Goal: Information Seeking & Learning: Learn about a topic

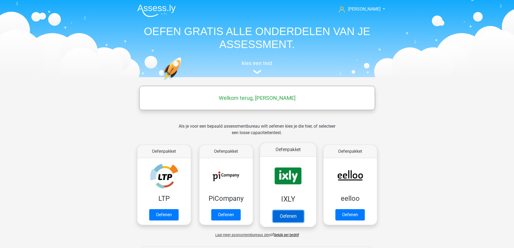
click at [291, 219] on link "Oefenen" at bounding box center [288, 216] width 31 height 12
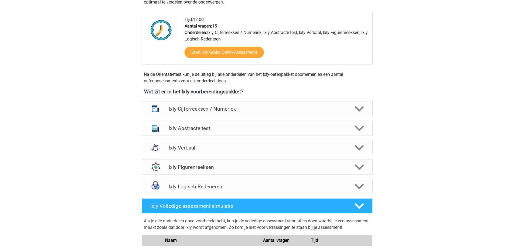
scroll to position [135, 0]
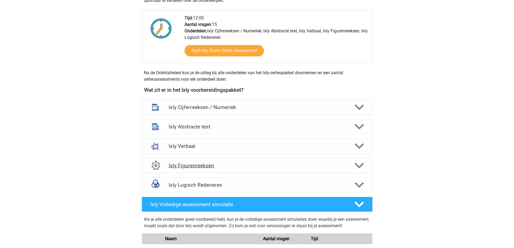
click at [359, 165] on icon at bounding box center [359, 165] width 9 height 9
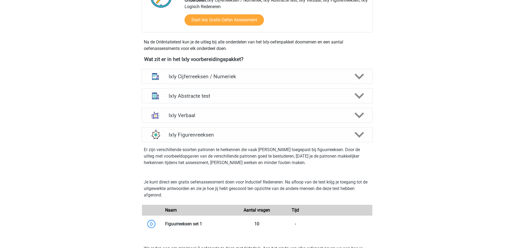
scroll to position [243, 0]
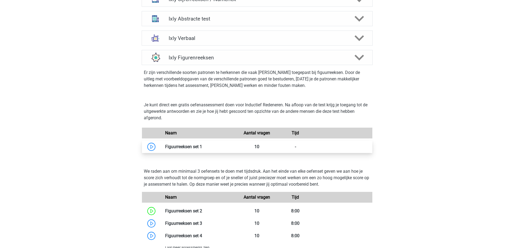
click at [202, 149] on link at bounding box center [202, 146] width 0 height 5
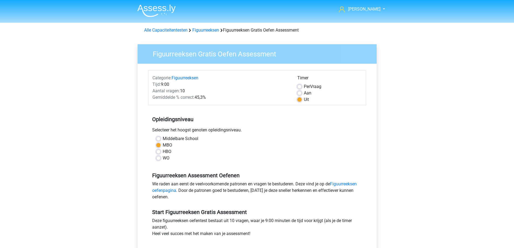
click at [304, 92] on label "Aan" at bounding box center [308, 93] width 8 height 6
click at [299, 92] on input "Aan" at bounding box center [299, 92] width 4 height 5
radio input "true"
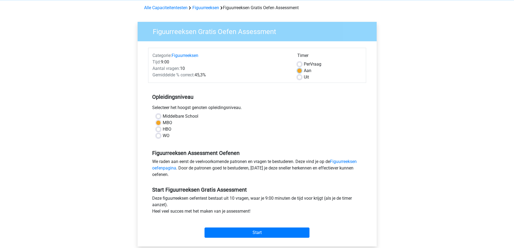
scroll to position [81, 0]
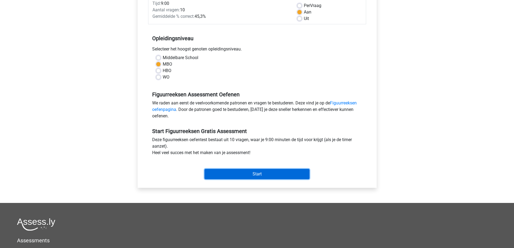
click at [240, 174] on input "Start" at bounding box center [257, 174] width 105 height 10
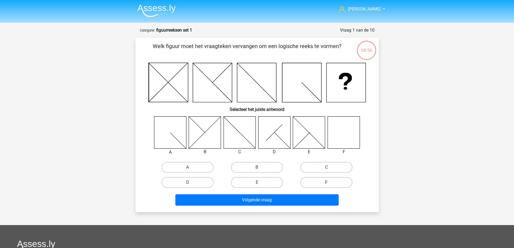
click at [348, 134] on icon at bounding box center [344, 132] width 32 height 32
click at [329, 183] on input "F" at bounding box center [329, 184] width 4 height 4
radio input "true"
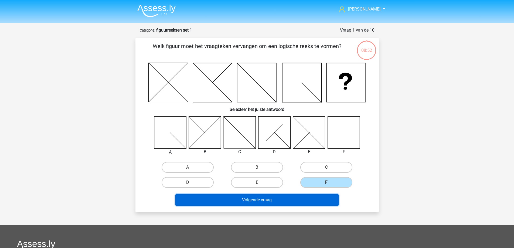
click at [276, 201] on button "Volgende vraag" at bounding box center [256, 199] width 163 height 11
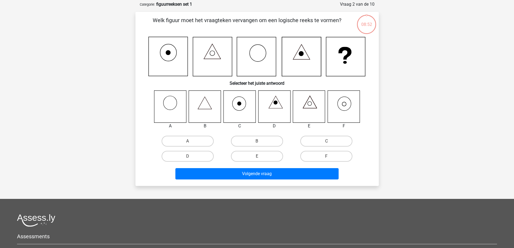
scroll to position [27, 0]
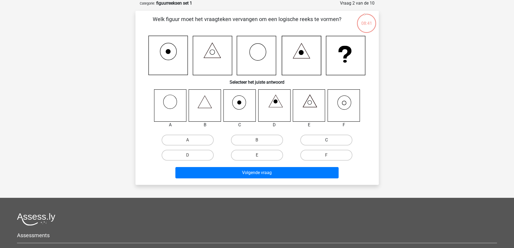
click at [319, 137] on label "C" at bounding box center [326, 140] width 52 height 11
click at [327, 140] on input "C" at bounding box center [329, 142] width 4 height 4
radio input "true"
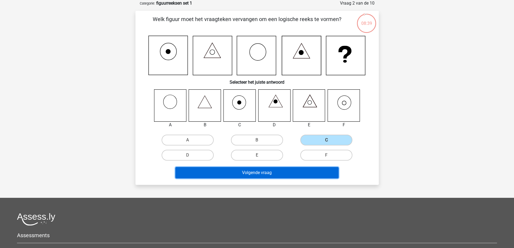
click at [254, 170] on button "Volgende vraag" at bounding box center [256, 172] width 163 height 11
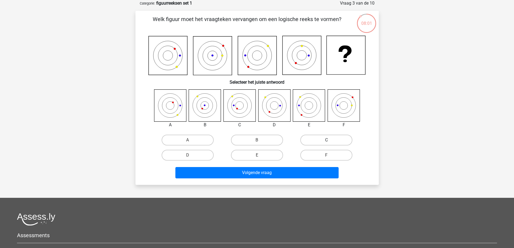
click at [329, 136] on label "C" at bounding box center [326, 140] width 52 height 11
click at [329, 140] on input "C" at bounding box center [329, 142] width 4 height 4
radio input "true"
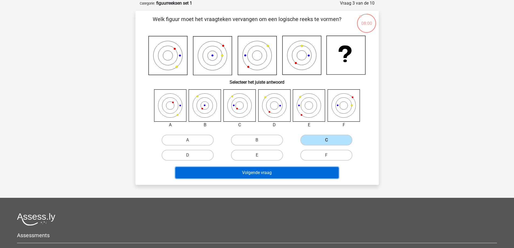
click at [288, 172] on button "Volgende vraag" at bounding box center [256, 172] width 163 height 11
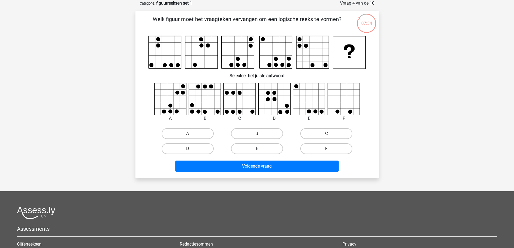
click at [265, 151] on label "E" at bounding box center [257, 148] width 52 height 11
click at [260, 151] on input "E" at bounding box center [259, 151] width 4 height 4
radio input "true"
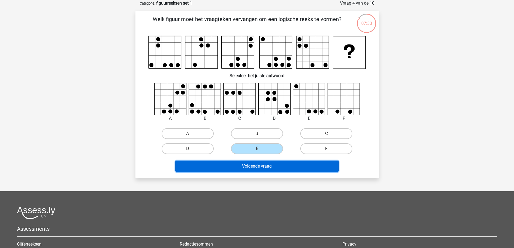
click at [244, 165] on button "Volgende vraag" at bounding box center [256, 166] width 163 height 11
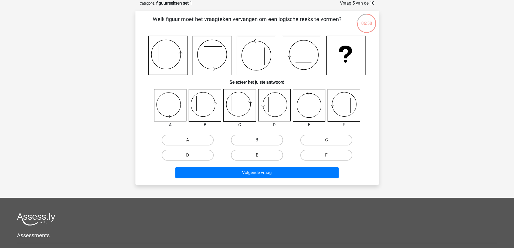
click at [251, 140] on label "B" at bounding box center [257, 140] width 52 height 11
click at [257, 140] on input "B" at bounding box center [259, 142] width 4 height 4
radio input "true"
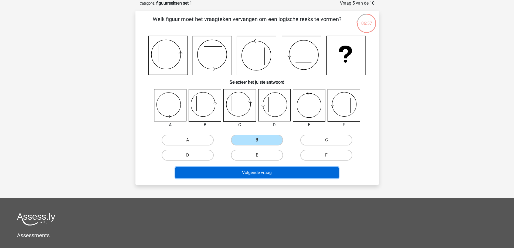
click at [240, 171] on button "Volgende vraag" at bounding box center [256, 172] width 163 height 11
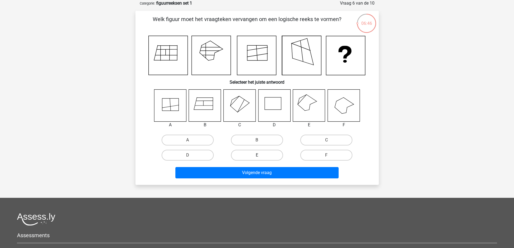
click at [258, 155] on label "E" at bounding box center [257, 155] width 52 height 11
click at [258, 155] on input "E" at bounding box center [259, 157] width 4 height 4
radio input "true"
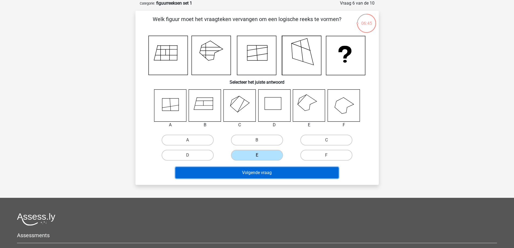
click at [252, 175] on button "Volgende vraag" at bounding box center [256, 172] width 163 height 11
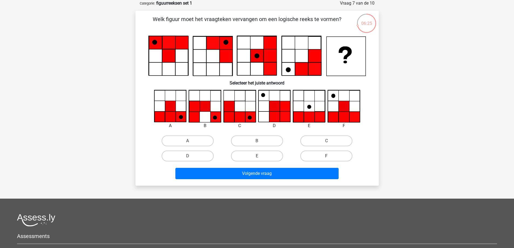
click at [317, 155] on label "F" at bounding box center [326, 156] width 52 height 11
click at [327, 156] on input "F" at bounding box center [329, 158] width 4 height 4
radio input "true"
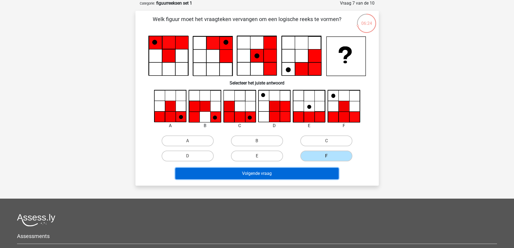
click at [293, 172] on button "Volgende vraag" at bounding box center [256, 173] width 163 height 11
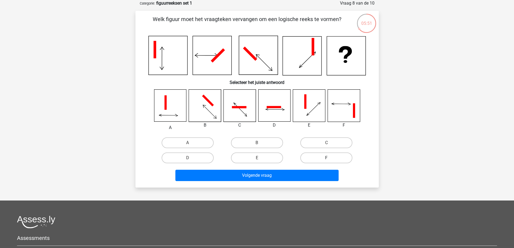
click at [334, 157] on label "F" at bounding box center [326, 157] width 52 height 11
click at [330, 158] on input "F" at bounding box center [329, 160] width 4 height 4
radio input "true"
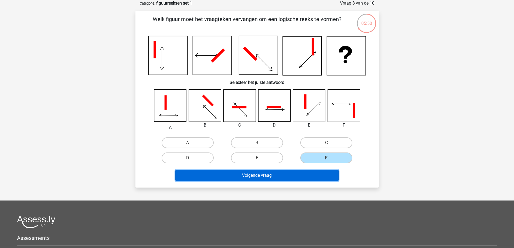
drag, startPoint x: 299, startPoint y: 181, endPoint x: 296, endPoint y: 181, distance: 3.3
click at [299, 181] on button "Volgende vraag" at bounding box center [256, 175] width 163 height 11
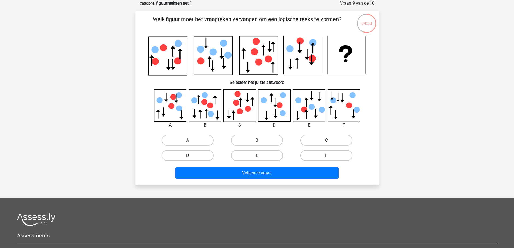
click at [258, 141] on div "B" at bounding box center [257, 140] width 65 height 11
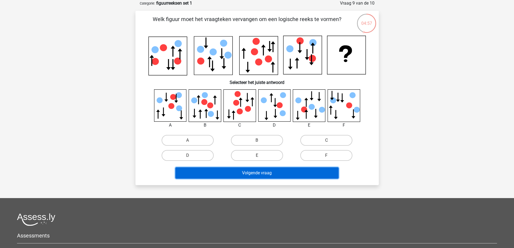
click at [249, 174] on button "Volgende vraag" at bounding box center [256, 172] width 163 height 11
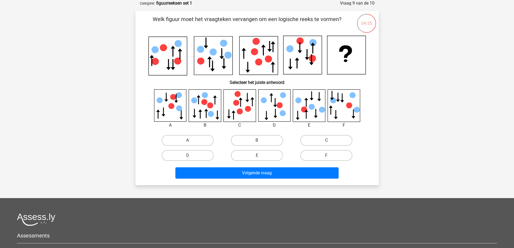
click at [257, 140] on input "B" at bounding box center [259, 142] width 4 height 4
radio input "true"
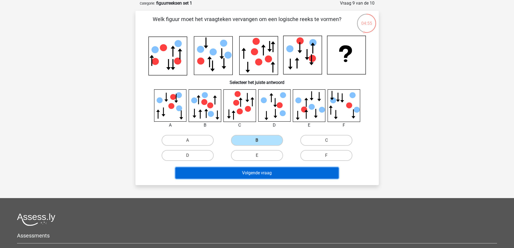
click at [242, 171] on button "Volgende vraag" at bounding box center [256, 172] width 163 height 11
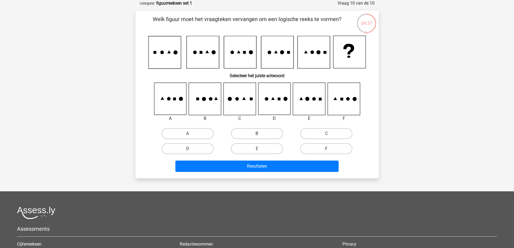
click at [257, 135] on label "B" at bounding box center [257, 133] width 52 height 11
click at [257, 135] on input "B" at bounding box center [259, 136] width 4 height 4
radio input "true"
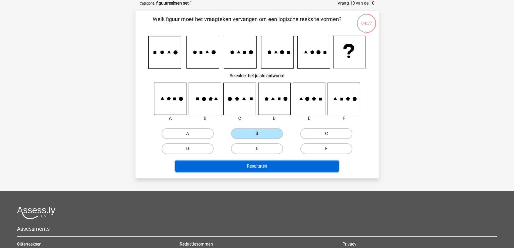
click at [240, 165] on button "Resultaten" at bounding box center [256, 166] width 163 height 11
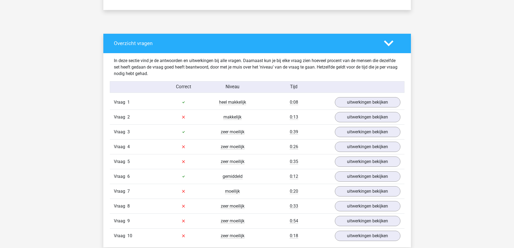
scroll to position [297, 0]
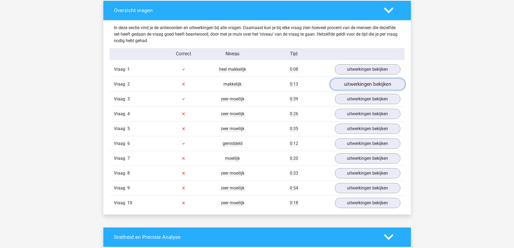
click at [363, 85] on link "uitwerkingen bekijken" at bounding box center [367, 84] width 75 height 12
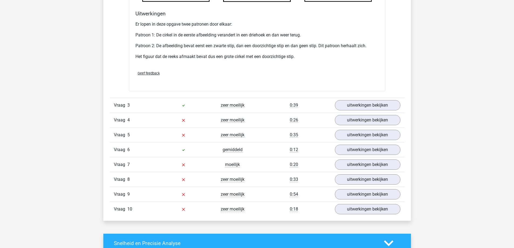
scroll to position [702, 0]
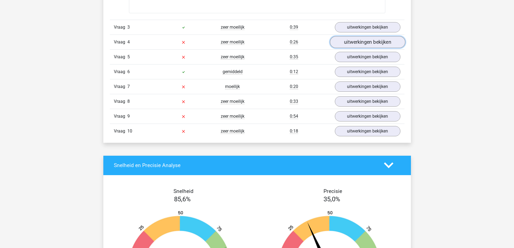
click at [352, 45] on link "uitwerkingen bekijken" at bounding box center [367, 42] width 75 height 12
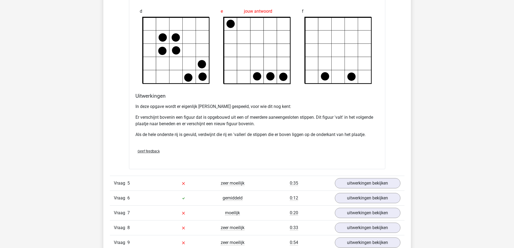
scroll to position [944, 0]
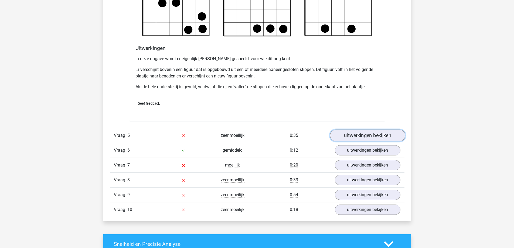
click at [354, 135] on link "uitwerkingen bekijken" at bounding box center [367, 136] width 75 height 12
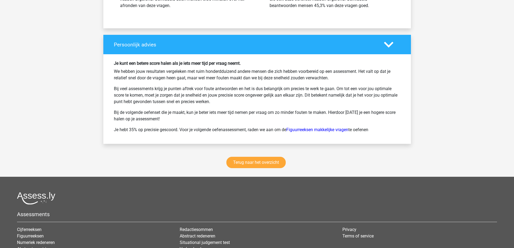
scroll to position [1673, 0]
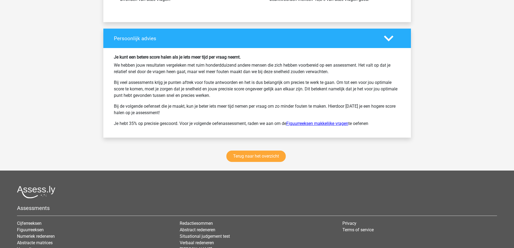
click at [316, 125] on link "Figuurreeksen makkelijke vragen" at bounding box center [317, 123] width 62 height 5
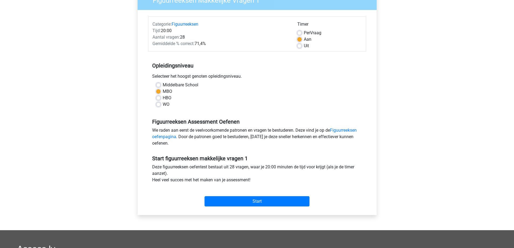
scroll to position [54, 0]
click at [236, 202] on input "Start" at bounding box center [257, 201] width 105 height 10
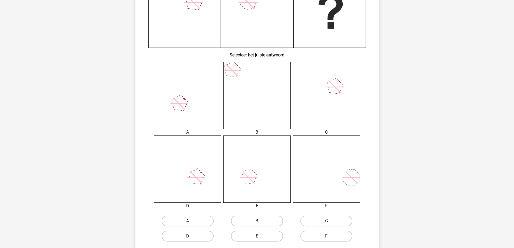
scroll to position [162, 0]
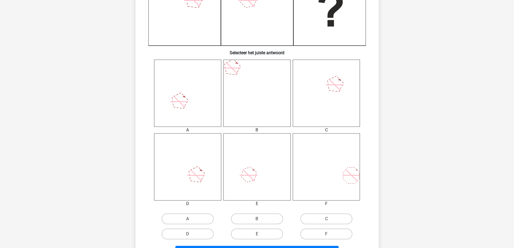
click at [260, 235] on input "E" at bounding box center [259, 236] width 4 height 4
radio input "true"
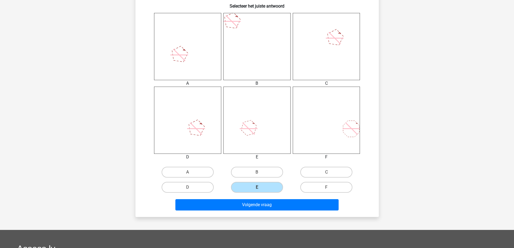
scroll to position [216, 0]
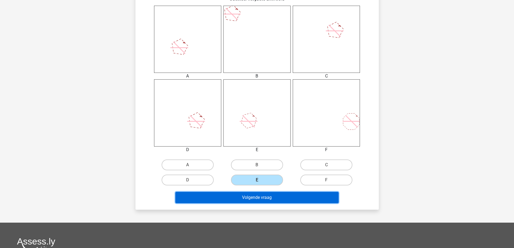
click at [263, 198] on button "Volgende vraag" at bounding box center [256, 197] width 163 height 11
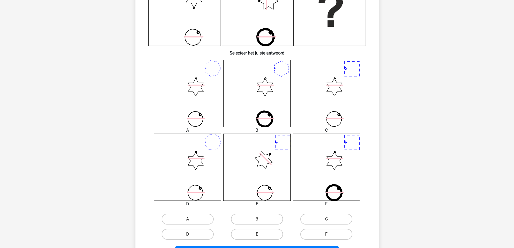
scroll to position [162, 0]
click at [193, 217] on label "A" at bounding box center [188, 218] width 52 height 11
click at [191, 219] on input "A" at bounding box center [190, 221] width 4 height 4
radio input "true"
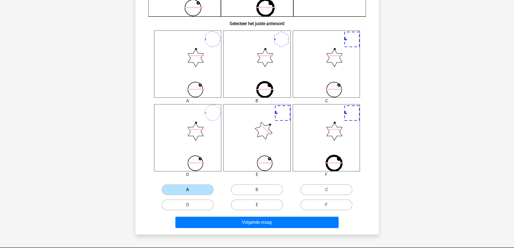
scroll to position [243, 0]
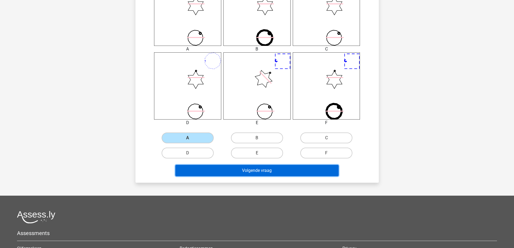
click at [253, 170] on button "Volgende vraag" at bounding box center [256, 170] width 163 height 11
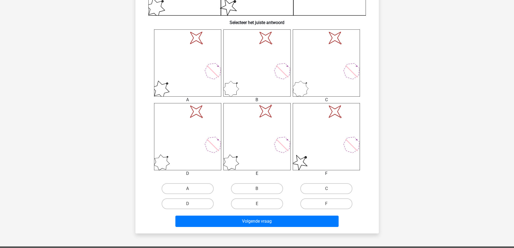
scroll to position [216, 0]
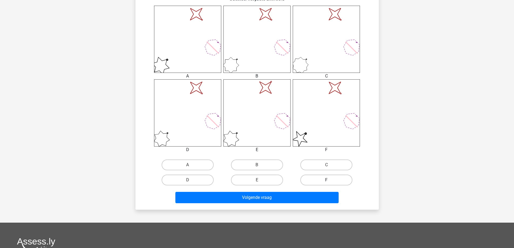
drag, startPoint x: 328, startPoint y: 180, endPoint x: 324, endPoint y: 182, distance: 4.4
click at [328, 181] on input "F" at bounding box center [329, 182] width 4 height 4
radio input "true"
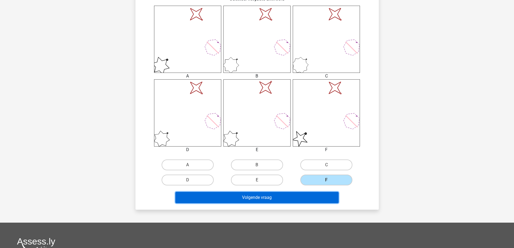
click at [290, 201] on button "Volgende vraag" at bounding box center [256, 197] width 163 height 11
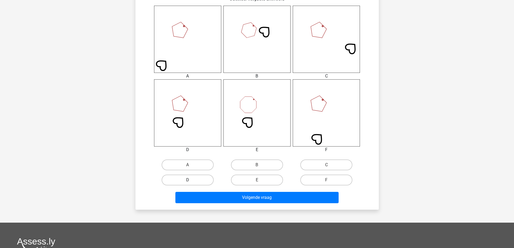
click at [202, 178] on label "D" at bounding box center [188, 180] width 52 height 11
click at [191, 180] on input "D" at bounding box center [190, 182] width 4 height 4
radio input "true"
click at [206, 191] on div "Volgende vraag" at bounding box center [257, 197] width 226 height 18
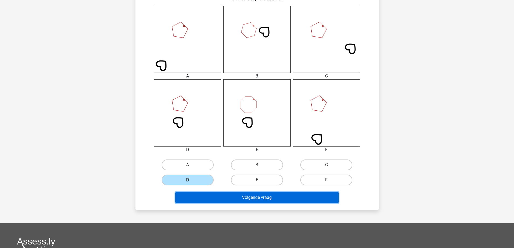
click at [207, 194] on button "Volgende vraag" at bounding box center [256, 197] width 163 height 11
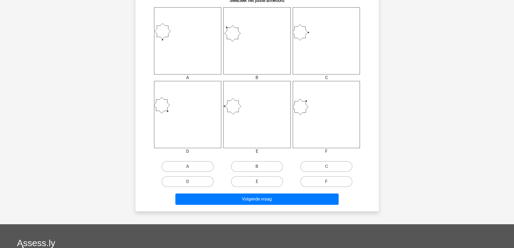
scroll to position [243, 0]
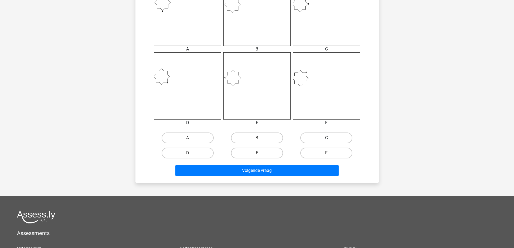
click at [336, 138] on label "C" at bounding box center [326, 137] width 52 height 11
click at [330, 138] on input "C" at bounding box center [329, 140] width 4 height 4
radio input "true"
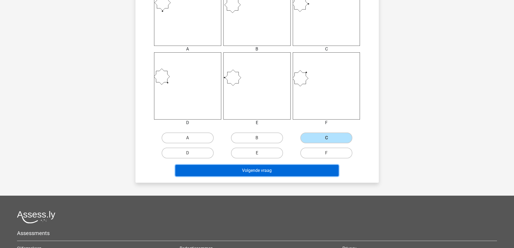
click at [258, 172] on button "Volgende vraag" at bounding box center [256, 170] width 163 height 11
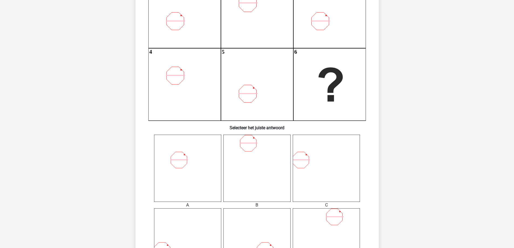
scroll to position [162, 0]
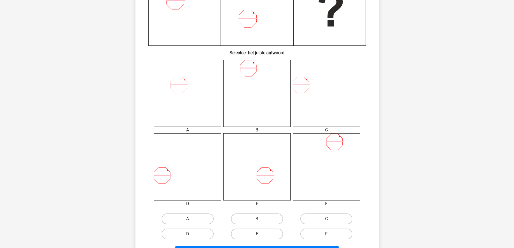
click at [190, 218] on label "A" at bounding box center [188, 218] width 52 height 11
click at [190, 219] on input "A" at bounding box center [190, 221] width 4 height 4
radio input "true"
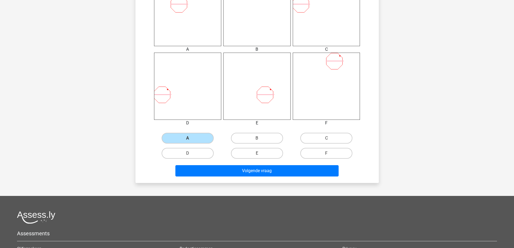
scroll to position [243, 0]
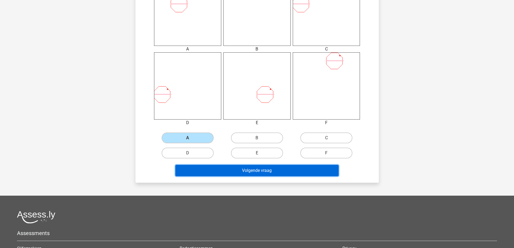
click at [246, 171] on button "Volgende vraag" at bounding box center [256, 170] width 163 height 11
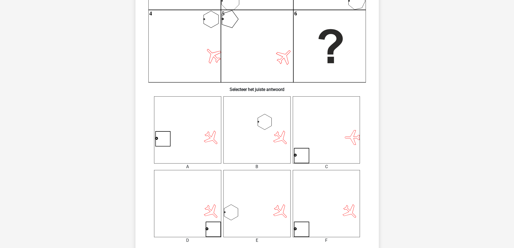
scroll to position [162, 0]
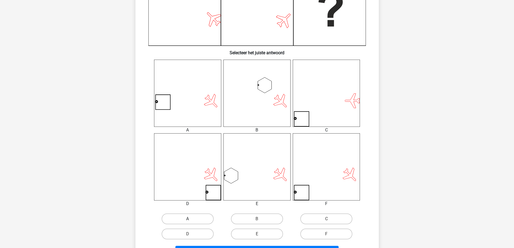
click at [191, 215] on label "A" at bounding box center [188, 218] width 52 height 11
click at [191, 219] on input "A" at bounding box center [190, 221] width 4 height 4
radio input "true"
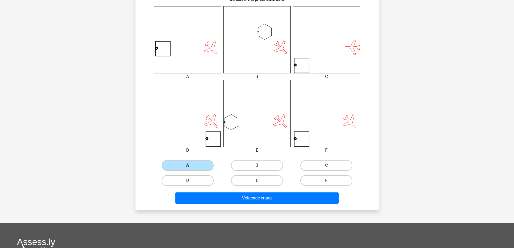
scroll to position [216, 0]
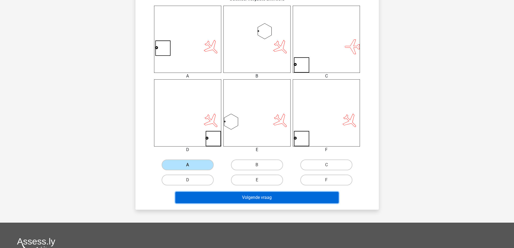
click at [251, 195] on button "Volgende vraag" at bounding box center [256, 197] width 163 height 11
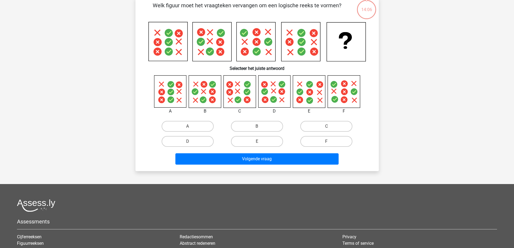
scroll to position [27, 0]
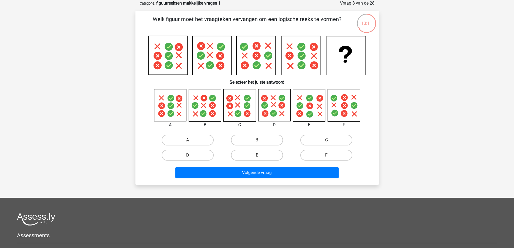
click at [188, 142] on input "A" at bounding box center [190, 142] width 4 height 4
radio input "true"
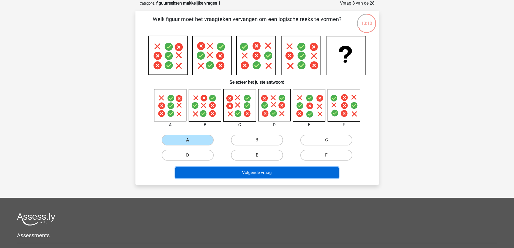
click at [194, 172] on button "Volgende vraag" at bounding box center [256, 172] width 163 height 11
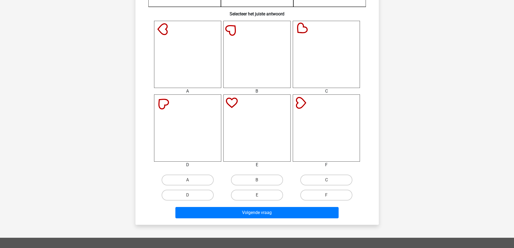
scroll to position [216, 0]
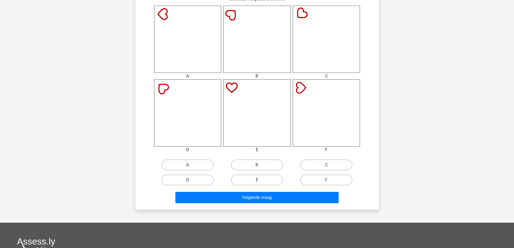
click at [195, 182] on label "D" at bounding box center [188, 180] width 52 height 11
click at [191, 182] on input "D" at bounding box center [190, 182] width 4 height 4
radio input "true"
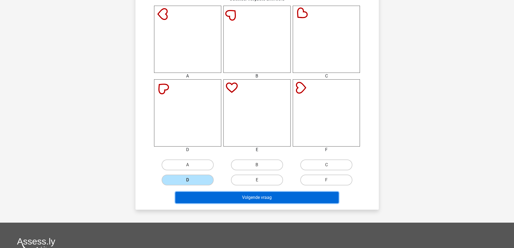
click at [188, 198] on button "Volgende vraag" at bounding box center [256, 197] width 163 height 11
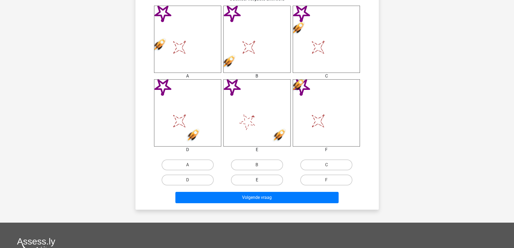
click at [252, 182] on label "E" at bounding box center [257, 180] width 52 height 11
click at [257, 182] on input "E" at bounding box center [259, 182] width 4 height 4
radio input "true"
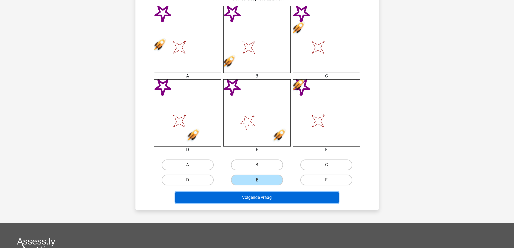
click at [232, 194] on button "Volgende vraag" at bounding box center [256, 197] width 163 height 11
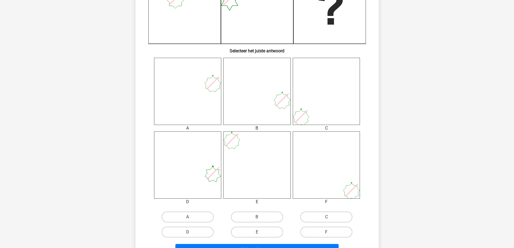
scroll to position [189, 0]
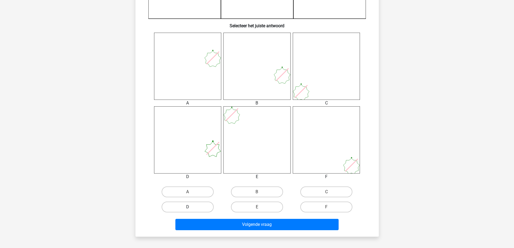
click at [196, 208] on label "D" at bounding box center [188, 207] width 52 height 11
click at [191, 208] on input "D" at bounding box center [190, 209] width 4 height 4
radio input "true"
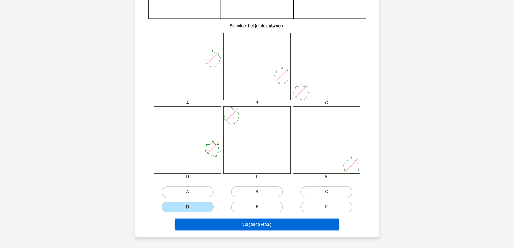
click at [197, 223] on button "Volgende vraag" at bounding box center [256, 224] width 163 height 11
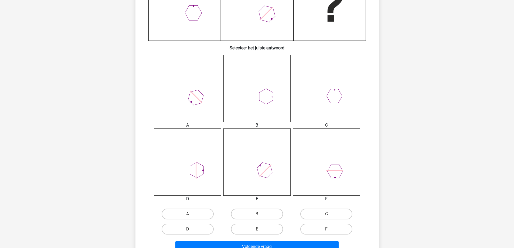
scroll to position [216, 0]
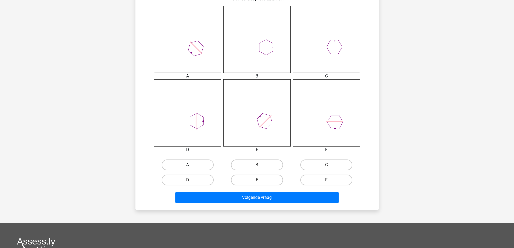
click at [183, 164] on label "A" at bounding box center [188, 164] width 52 height 11
click at [188, 165] on input "A" at bounding box center [190, 167] width 4 height 4
radio input "true"
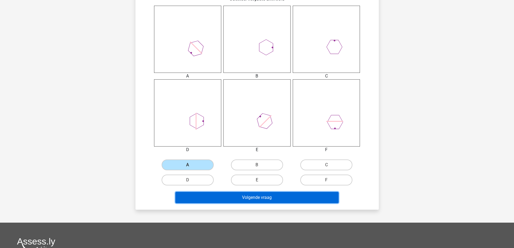
click at [217, 199] on button "Volgende vraag" at bounding box center [256, 197] width 163 height 11
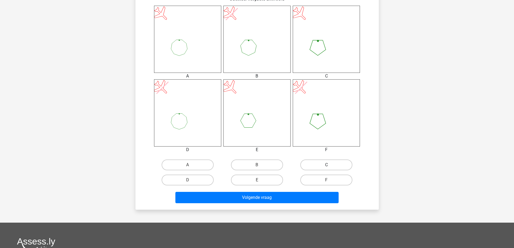
click at [321, 166] on label "C" at bounding box center [326, 164] width 52 height 11
click at [327, 166] on input "C" at bounding box center [329, 167] width 4 height 4
radio input "true"
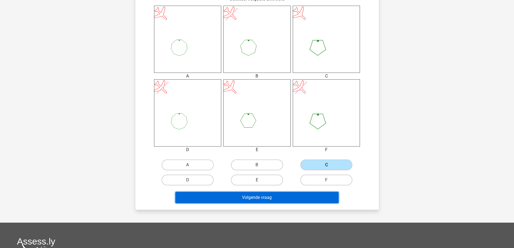
click at [267, 200] on button "Volgende vraag" at bounding box center [256, 197] width 163 height 11
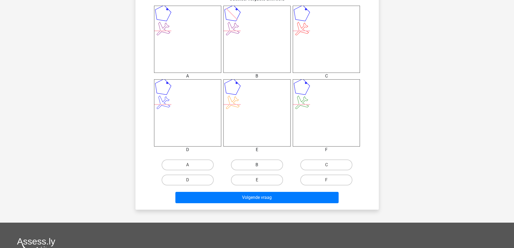
click at [261, 165] on label "B" at bounding box center [257, 164] width 52 height 11
click at [260, 165] on input "B" at bounding box center [259, 167] width 4 height 4
radio input "true"
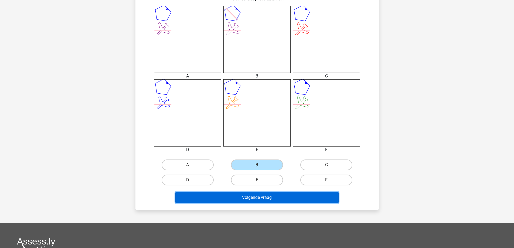
click at [214, 194] on button "Volgende vraag" at bounding box center [256, 197] width 163 height 11
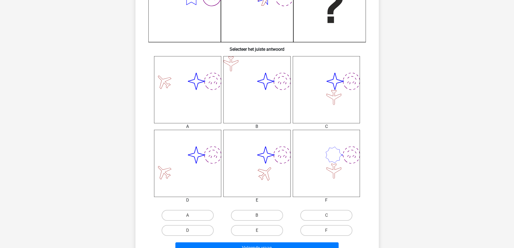
scroll to position [189, 0]
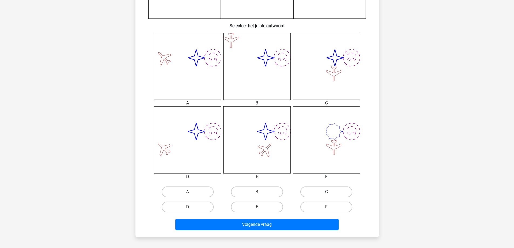
click at [322, 193] on label "C" at bounding box center [326, 191] width 52 height 11
click at [327, 193] on input "C" at bounding box center [329, 194] width 4 height 4
radio input "true"
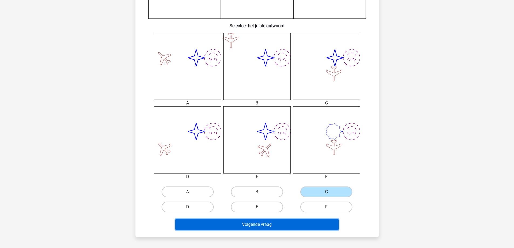
click at [273, 226] on button "Volgende vraag" at bounding box center [256, 224] width 163 height 11
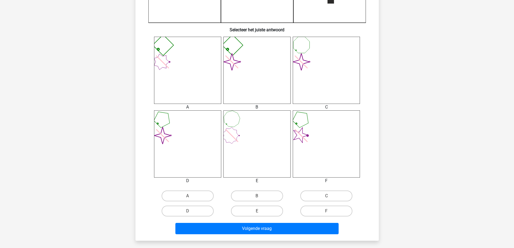
scroll to position [216, 0]
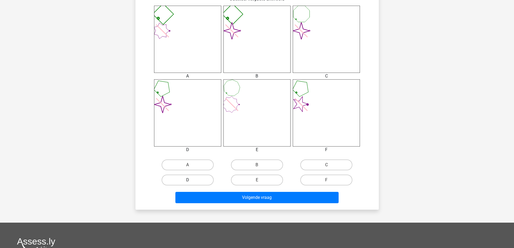
click at [193, 179] on label "D" at bounding box center [188, 180] width 52 height 11
click at [191, 180] on input "D" at bounding box center [190, 182] width 4 height 4
radio input "true"
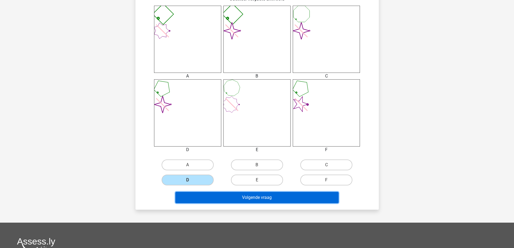
click at [203, 199] on button "Volgende vraag" at bounding box center [256, 197] width 163 height 11
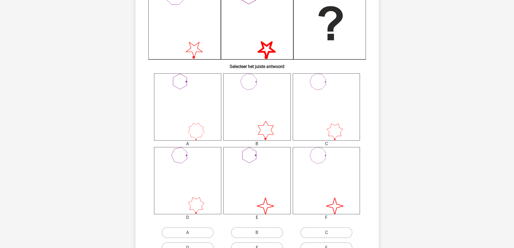
scroll to position [162, 0]
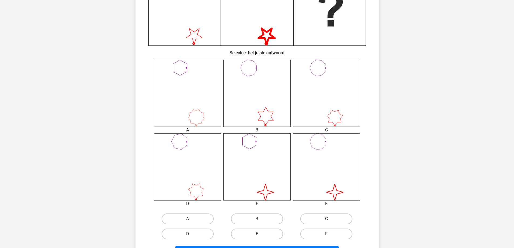
click at [329, 219] on label "C" at bounding box center [326, 218] width 52 height 11
click at [329, 219] on input "C" at bounding box center [329, 221] width 4 height 4
radio input "true"
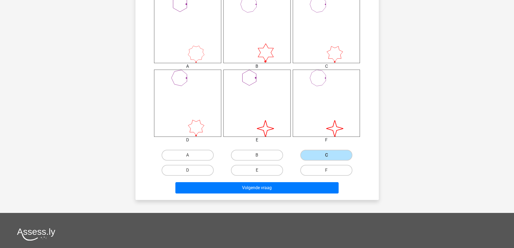
scroll to position [243, 0]
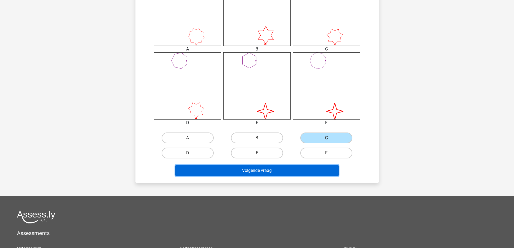
click at [242, 171] on button "Volgende vraag" at bounding box center [256, 170] width 163 height 11
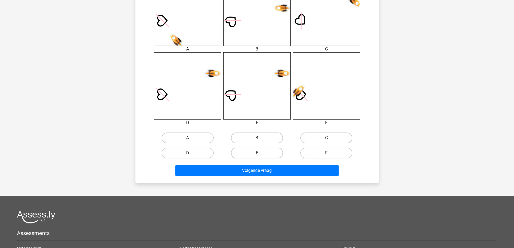
click at [191, 153] on input "D" at bounding box center [190, 155] width 4 height 4
radio input "true"
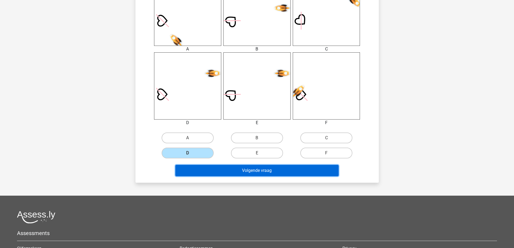
click at [190, 171] on button "Volgende vraag" at bounding box center [256, 170] width 163 height 11
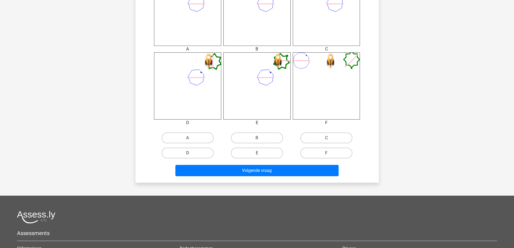
click at [192, 152] on label "D" at bounding box center [188, 153] width 52 height 11
click at [191, 153] on input "D" at bounding box center [190, 155] width 4 height 4
radio input "true"
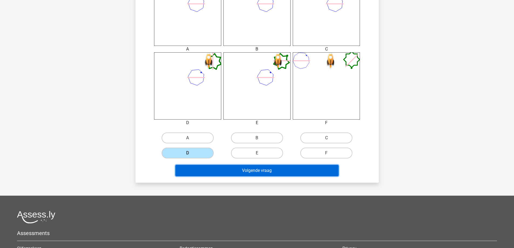
click at [201, 170] on button "Volgende vraag" at bounding box center [256, 170] width 163 height 11
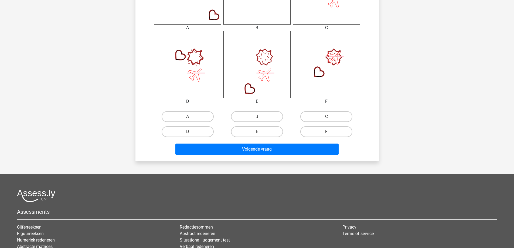
scroll to position [270, 0]
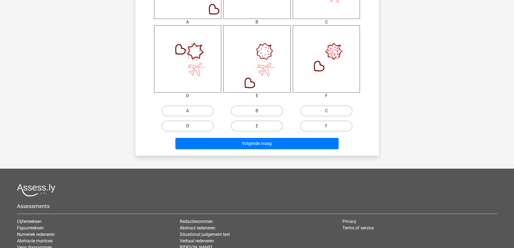
click at [200, 125] on label "D" at bounding box center [188, 126] width 52 height 11
click at [191, 126] on input "D" at bounding box center [190, 128] width 4 height 4
radio input "true"
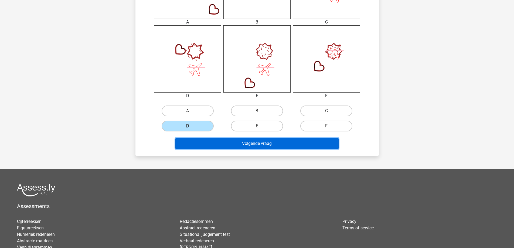
click at [212, 146] on button "Volgende vraag" at bounding box center [256, 143] width 163 height 11
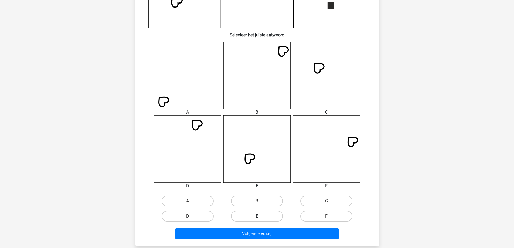
scroll to position [216, 0]
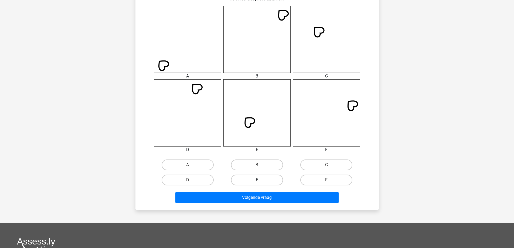
click at [256, 181] on label "E" at bounding box center [257, 180] width 52 height 11
click at [257, 181] on input "E" at bounding box center [259, 182] width 4 height 4
radio input "true"
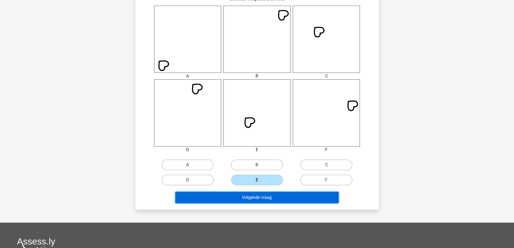
click at [257, 195] on button "Volgende vraag" at bounding box center [256, 197] width 163 height 11
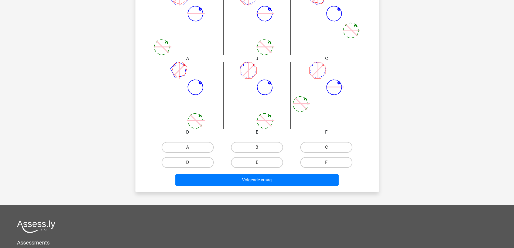
scroll to position [243, 0]
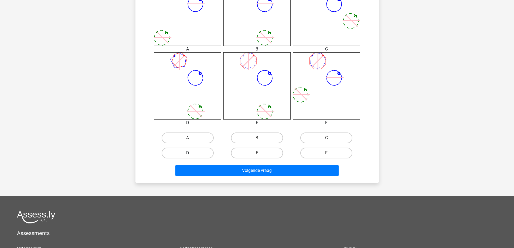
click at [199, 152] on label "D" at bounding box center [188, 153] width 52 height 11
click at [191, 153] on input "D" at bounding box center [190, 155] width 4 height 4
radio input "true"
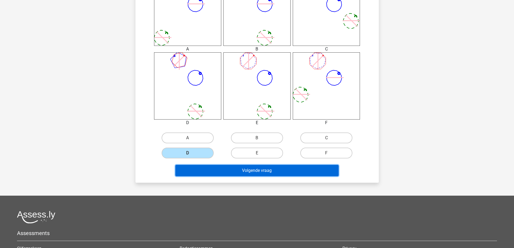
click at [209, 168] on button "Volgende vraag" at bounding box center [256, 170] width 163 height 11
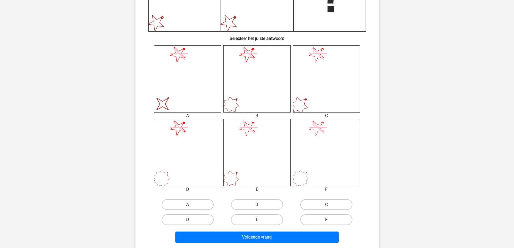
scroll to position [189, 0]
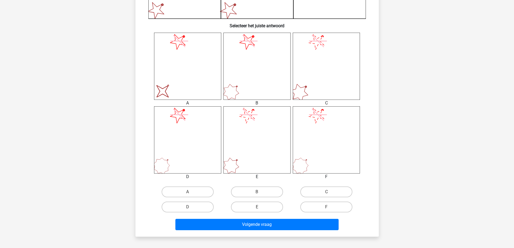
click at [259, 193] on input "B" at bounding box center [259, 194] width 4 height 4
radio input "true"
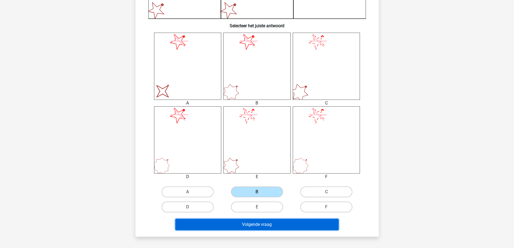
click at [239, 220] on button "Volgende vraag" at bounding box center [256, 224] width 163 height 11
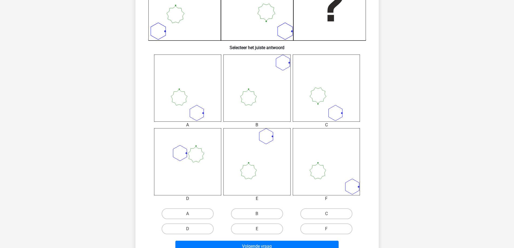
scroll to position [216, 0]
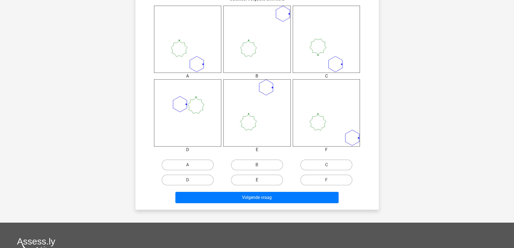
click at [255, 183] on label "E" at bounding box center [257, 180] width 52 height 11
click at [257, 183] on input "E" at bounding box center [259, 182] width 4 height 4
radio input "true"
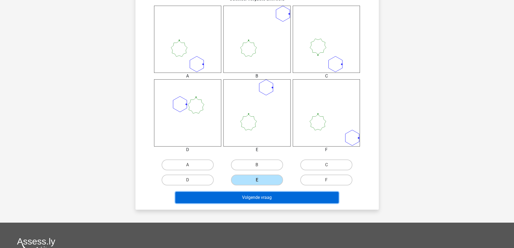
click at [244, 200] on button "Volgende vraag" at bounding box center [256, 197] width 163 height 11
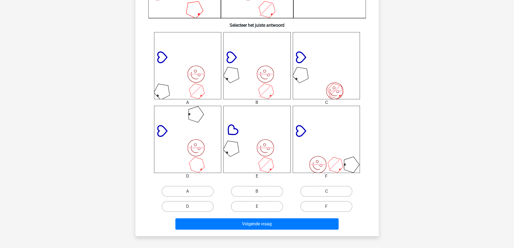
scroll to position [243, 0]
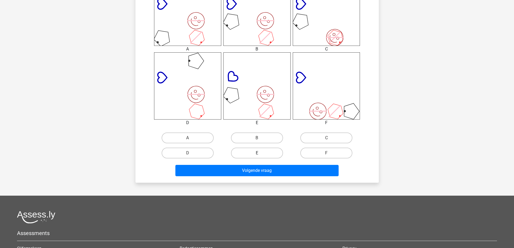
click at [257, 157] on input "E" at bounding box center [259, 155] width 4 height 4
radio input "true"
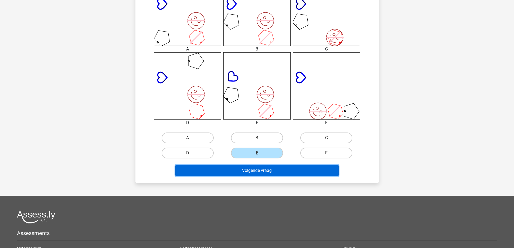
click at [251, 171] on button "Volgende vraag" at bounding box center [256, 170] width 163 height 11
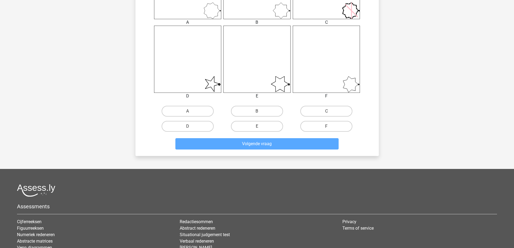
scroll to position [270, 0]
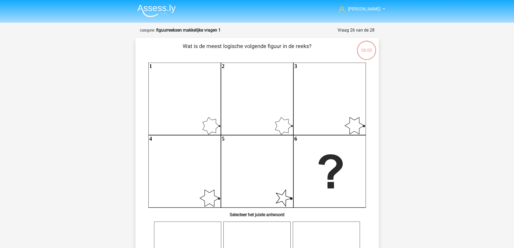
scroll to position [270, 0]
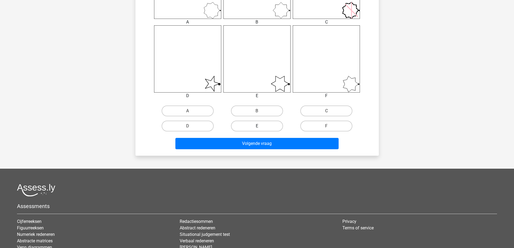
drag, startPoint x: 254, startPoint y: 124, endPoint x: 255, endPoint y: 127, distance: 3.8
click at [255, 127] on label "E" at bounding box center [257, 126] width 52 height 11
click at [257, 127] on input "E" at bounding box center [259, 128] width 4 height 4
radio input "true"
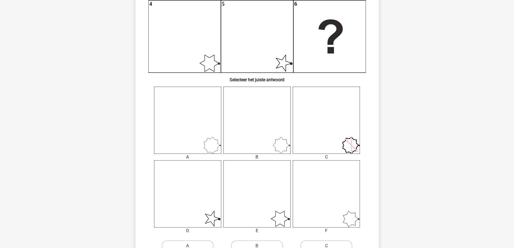
scroll to position [0, 0]
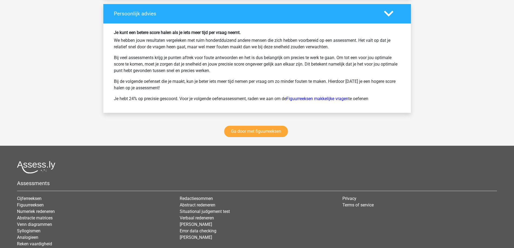
scroll to position [1022, 0]
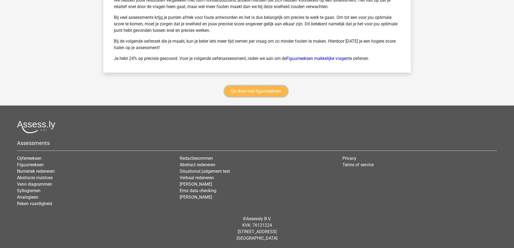
click at [254, 93] on link "Ga door met figuurreeksen" at bounding box center [256, 91] width 64 height 11
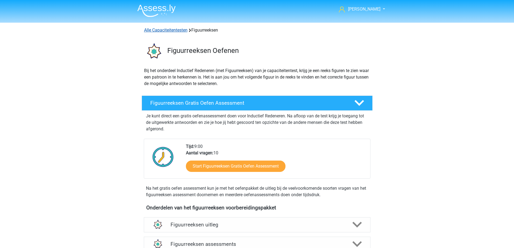
click at [181, 30] on link "Alle Capaciteitentesten" at bounding box center [165, 30] width 43 height 5
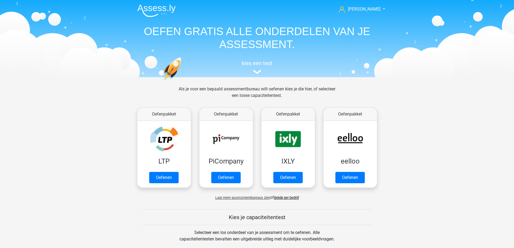
scroll to position [229, 0]
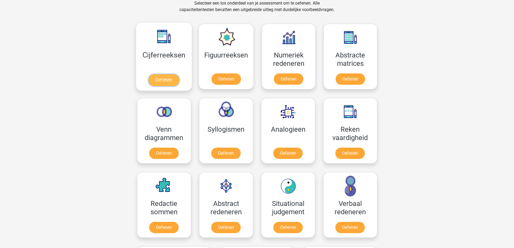
click at [162, 82] on link "Oefenen" at bounding box center [163, 80] width 31 height 12
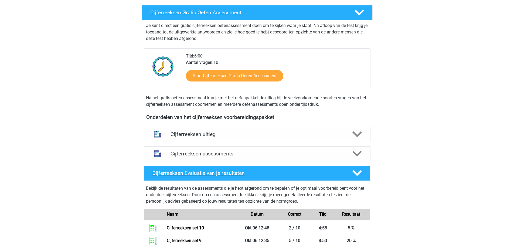
scroll to position [100, 0]
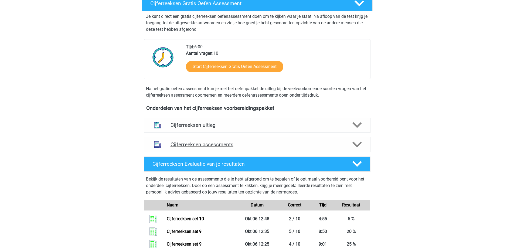
click at [355, 149] on icon at bounding box center [356, 144] width 9 height 9
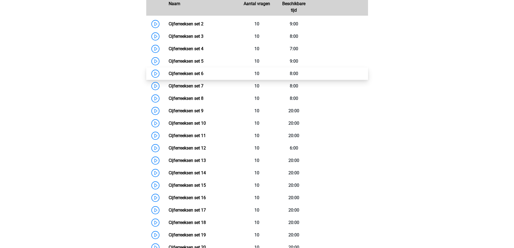
scroll to position [315, 0]
